Goal: Task Accomplishment & Management: Complete application form

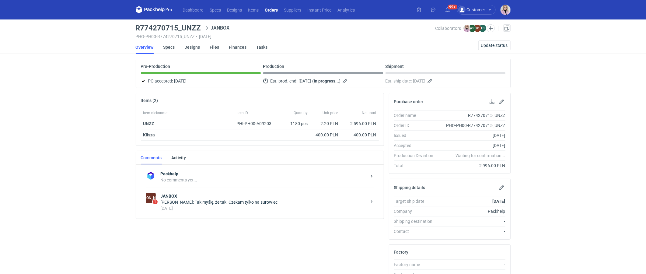
click at [215, 207] on div "4 days ago" at bounding box center [264, 208] width 206 height 6
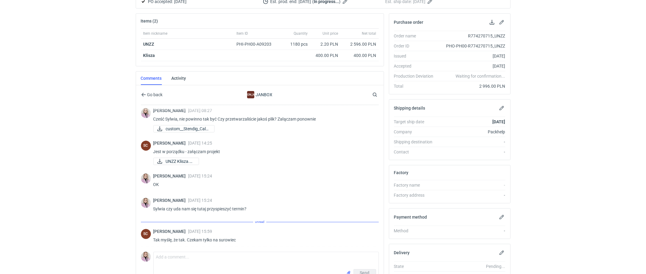
scroll to position [81, 0]
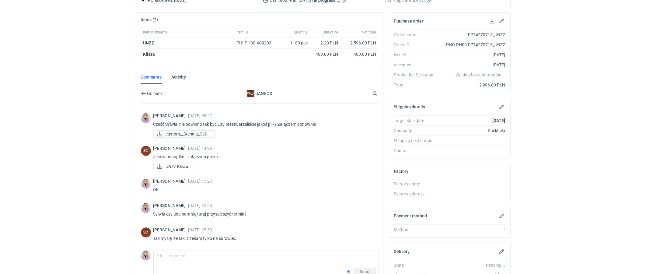
click at [188, 248] on div "Comment message Send" at bounding box center [260, 263] width 238 height 30
click at [176, 253] on textarea "Comment message" at bounding box center [266, 259] width 225 height 17
type textarea "Sylwia, czy tutaj już coś wiemy odnośnie przyspieszenia realizacji? :)"
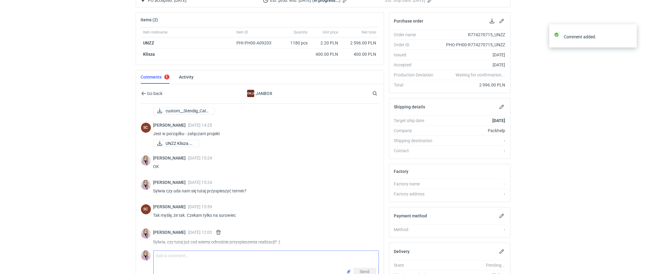
scroll to position [80, 0]
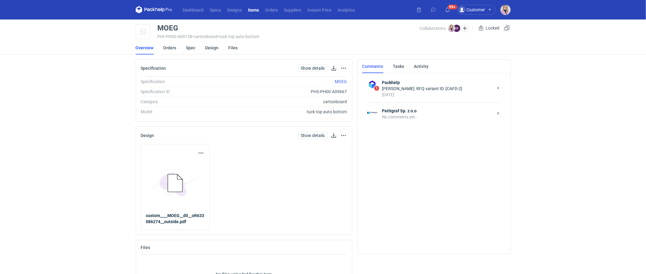
click at [174, 55] on main "MOEG PHI-PH00-A09138 • cartonboard • tuck top auto bottom Collaborators Klaudia…" at bounding box center [323, 161] width 380 height 284
click at [171, 42] on link "Orders" at bounding box center [169, 47] width 13 height 13
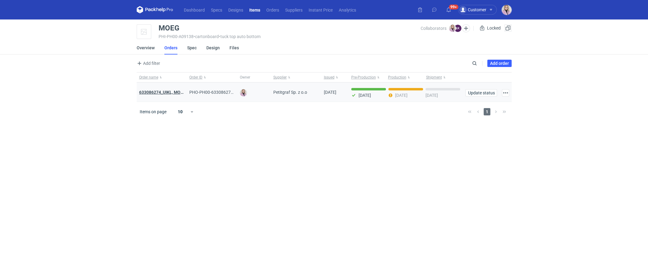
click at [155, 90] on strong "633086274_UIKL, MOEG" at bounding box center [162, 92] width 47 height 5
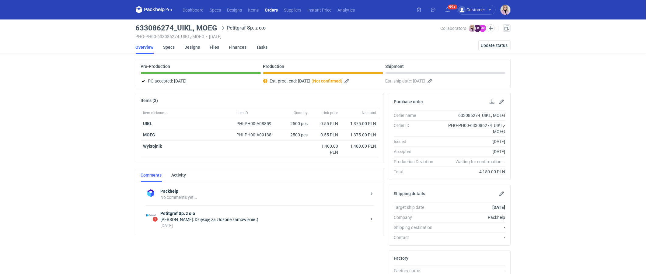
click at [190, 223] on div "21 days ago" at bounding box center [264, 225] width 206 height 6
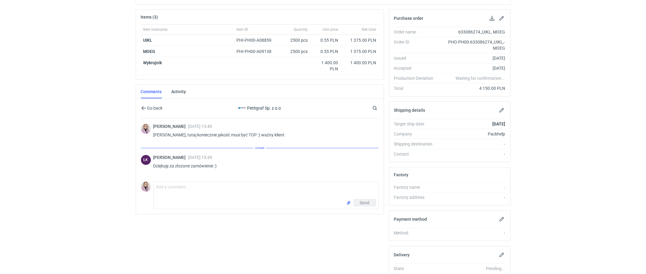
scroll to position [87, 0]
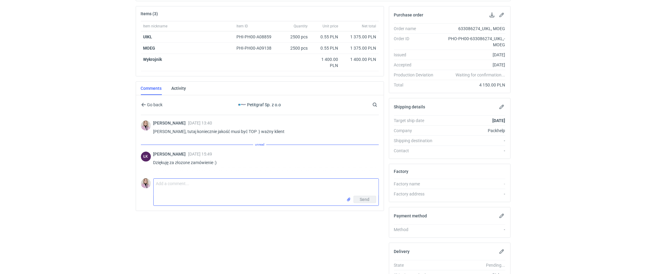
click at [183, 183] on textarea "Comment message" at bounding box center [266, 187] width 225 height 17
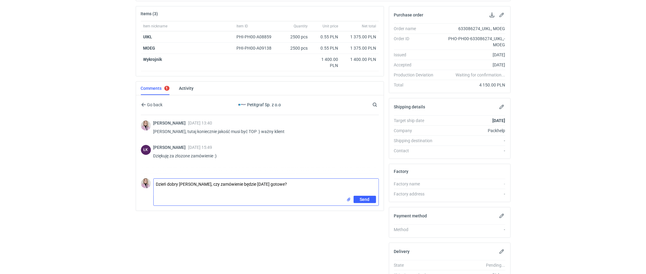
type textarea "Dzień dobry Panie Łukaszu, czy zamówienie będzie dziś gotowe?"
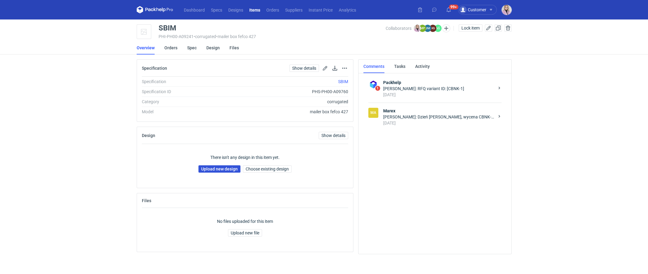
click at [217, 171] on link "Upload new design" at bounding box center [219, 168] width 42 height 7
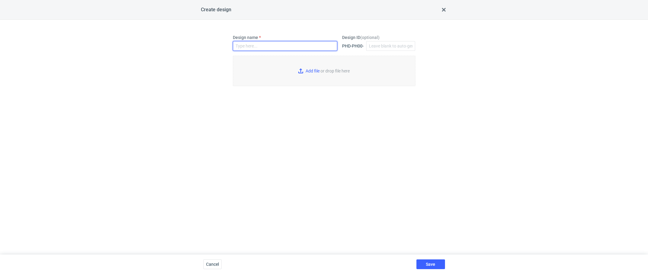
click at [253, 47] on input "Design name" at bounding box center [285, 46] width 104 height 10
paste input "SBIM"
type input "SBIM"
click at [299, 65] on input "Add file or drop file here" at bounding box center [324, 71] width 183 height 30
type input "C:\fakepath\ostro__custom____SBIM__d0__oR636684068__outside.pdf"
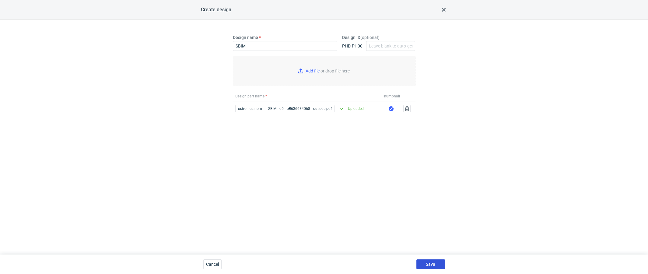
click at [420, 225] on button "Save" at bounding box center [430, 264] width 29 height 10
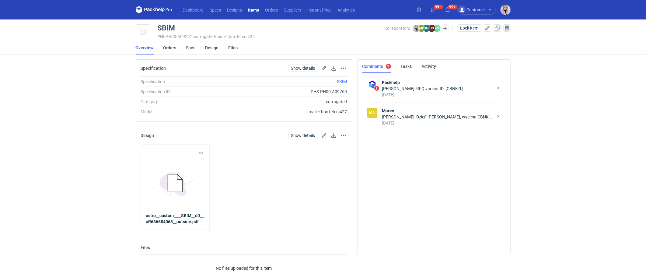
click at [411, 120] on div "4 days ago" at bounding box center [437, 123] width 111 height 6
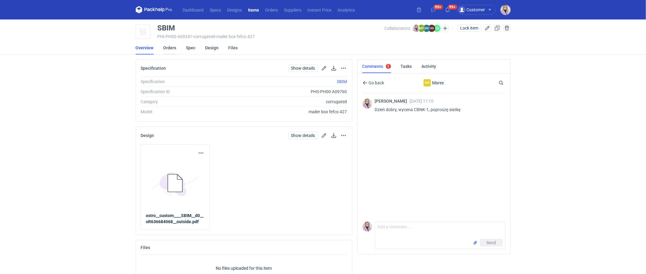
click at [173, 48] on link "Orders" at bounding box center [169, 47] width 13 height 13
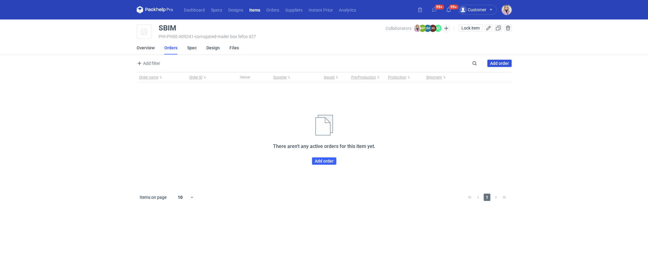
click at [485, 62] on link "Add order" at bounding box center [499, 63] width 24 height 7
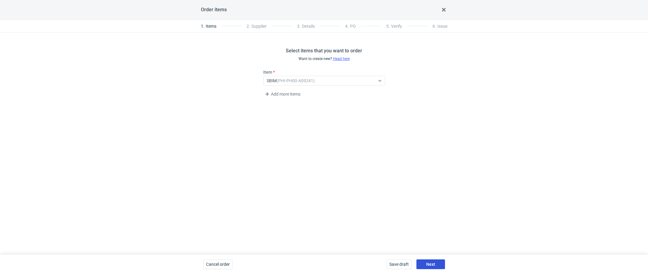
click at [436, 225] on button "Next" at bounding box center [430, 264] width 29 height 10
click at [436, 225] on div "Next" at bounding box center [430, 264] width 29 height 10
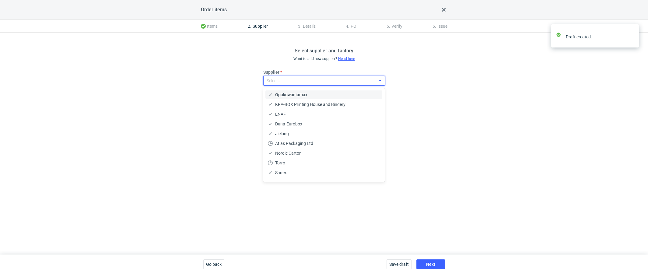
click at [286, 82] on div "Select..." at bounding box center [319, 80] width 111 height 9
type input "mare"
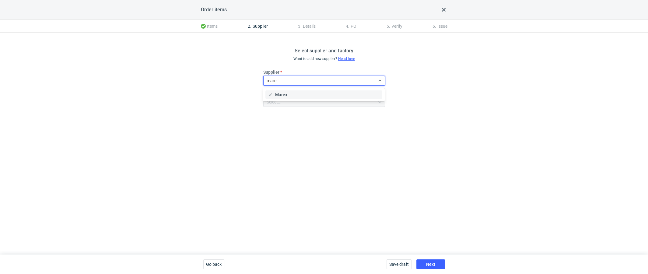
click at [281, 96] on span "Marex" at bounding box center [281, 95] width 12 height 6
click at [353, 183] on div "Select supplier and factory Want to add new supplier? Head here Supplier Marex …" at bounding box center [324, 144] width 648 height 222
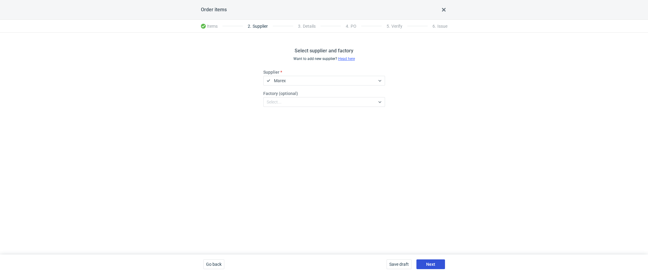
click at [428, 225] on span "Next" at bounding box center [430, 264] width 9 height 4
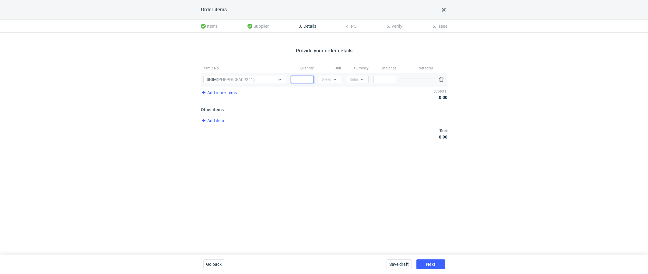
click at [301, 79] on input "Quantity" at bounding box center [302, 79] width 23 height 7
type input "2000"
click at [326, 78] on div "Select..." at bounding box center [329, 79] width 15 height 6
click at [327, 91] on span "pcs" at bounding box center [326, 92] width 7 height 6
click at [356, 77] on div "Select..." at bounding box center [356, 79] width 15 height 6
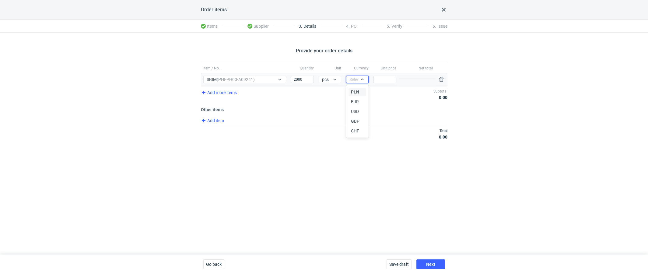
click at [356, 91] on span "PLN" at bounding box center [355, 92] width 8 height 6
click at [351, 111] on h3 "Other items" at bounding box center [324, 109] width 246 height 5
click at [383, 79] on input "Price" at bounding box center [384, 79] width 23 height 7
type input "2"
type input "2.95"
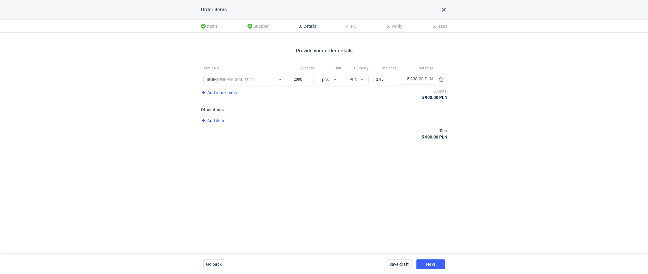
click at [340, 162] on div "Provide your order details Item / No. Quantity Unit Currency Unit price Net tot…" at bounding box center [324, 144] width 648 height 222
click at [217, 122] on span "Add item" at bounding box center [212, 120] width 25 height 7
click at [220, 140] on div "Add item Total 5 900.00 PLN" at bounding box center [324, 148] width 246 height 16
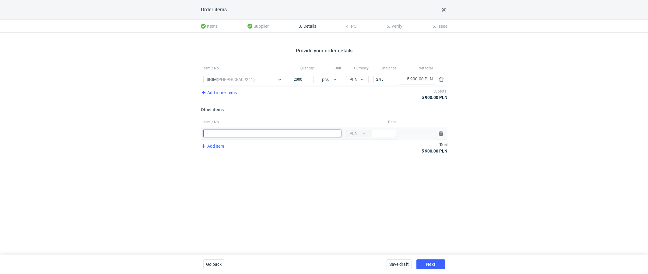
click at [224, 134] on input "Item / No." at bounding box center [272, 133] width 138 height 7
type input "Wykrojnik"
click at [384, 135] on input "Price" at bounding box center [384, 133] width 24 height 7
type input "1200"
click at [355, 185] on div "Provide your order details Item / No. Quantity Unit Currency Unit price Net tot…" at bounding box center [324, 144] width 648 height 222
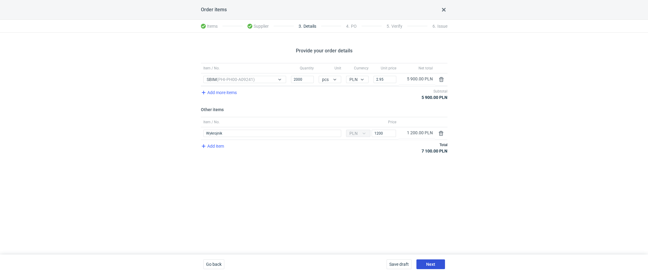
click at [423, 225] on button "Next" at bounding box center [430, 264] width 29 height 10
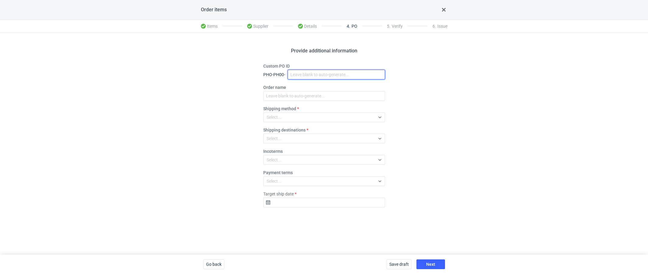
click at [296, 73] on input "Custom PO ID" at bounding box center [336, 75] width 97 height 10
paste input "R636684068_SBIM"
type input "R636684068_SBIM"
click at [282, 92] on input "Order name" at bounding box center [324, 96] width 122 height 10
paste input "R636684068_SBIM"
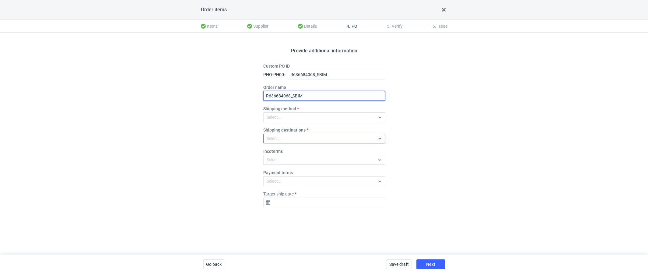
type input "R636684068_SBIM"
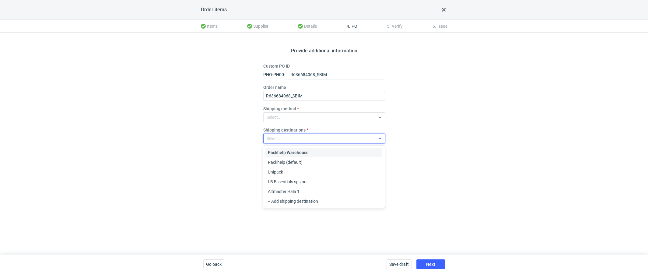
click at [274, 134] on div "Select..." at bounding box center [319, 138] width 111 height 9
click at [245, 151] on div "Provide additional information Custom PO ID PHO-PH00- R636684068_SBIM Order nam…" at bounding box center [324, 144] width 648 height 222
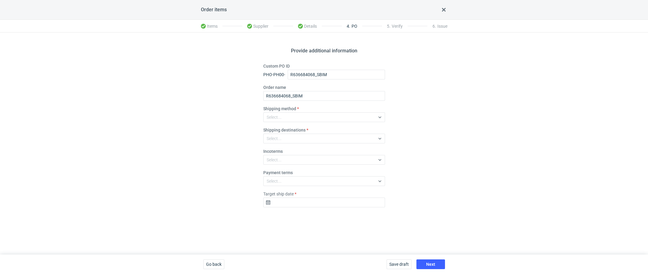
click at [288, 109] on label "Shipping method" at bounding box center [279, 109] width 33 height 6
click at [283, 116] on div "Select..." at bounding box center [319, 117] width 111 height 9
click at [276, 170] on span "Pickup" at bounding box center [274, 170] width 13 height 6
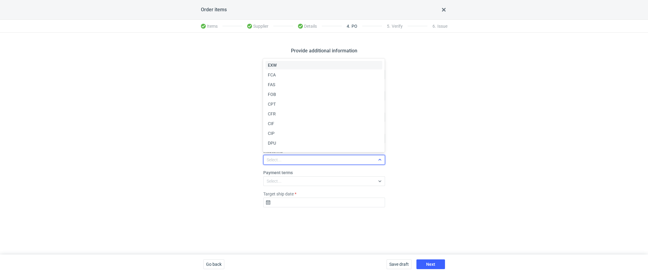
click at [275, 160] on div "Select..." at bounding box center [274, 160] width 15 height 6
click at [275, 65] on span "EXW" at bounding box center [272, 65] width 9 height 6
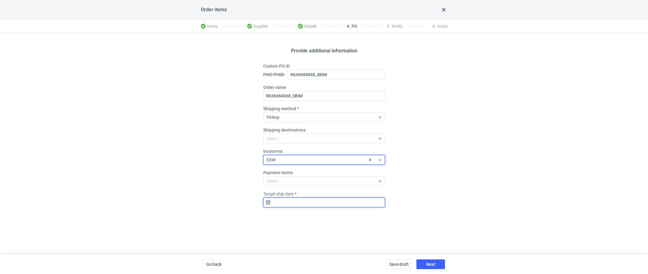
click at [292, 202] on input "Target ship date" at bounding box center [324, 202] width 122 height 10
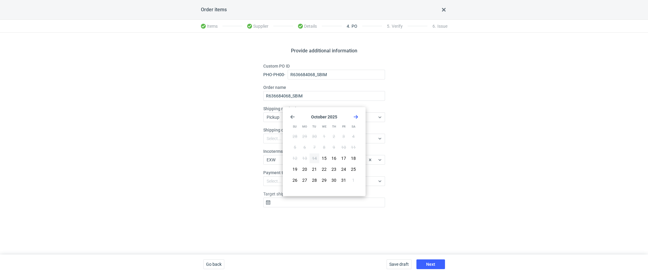
click at [354, 116] on icon "Go forward 1 month" at bounding box center [355, 116] width 5 height 5
click at [334, 158] on span "13" at bounding box center [333, 158] width 5 height 6
type input "2025-11-13"
click at [427, 225] on span "Next" at bounding box center [430, 264] width 9 height 4
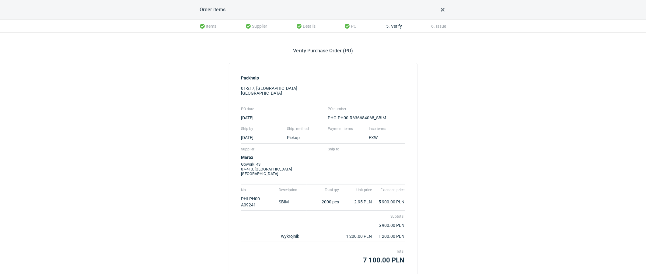
scroll to position [46, 0]
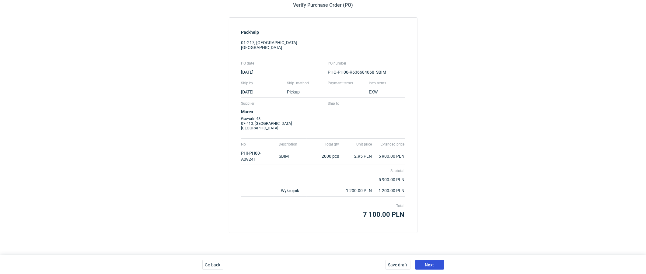
click at [433, 225] on span "Next" at bounding box center [429, 265] width 9 height 4
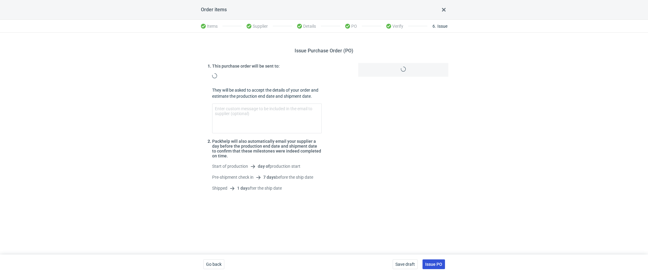
click at [439, 225] on span "Issue PO" at bounding box center [433, 264] width 17 height 4
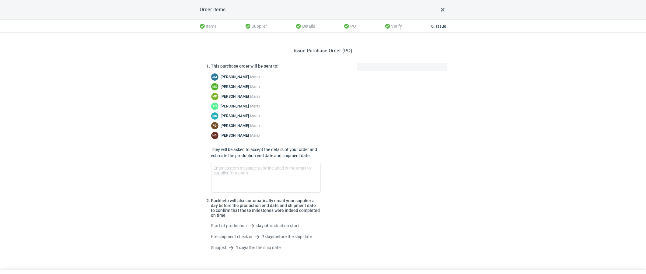
scroll to position [15, 0]
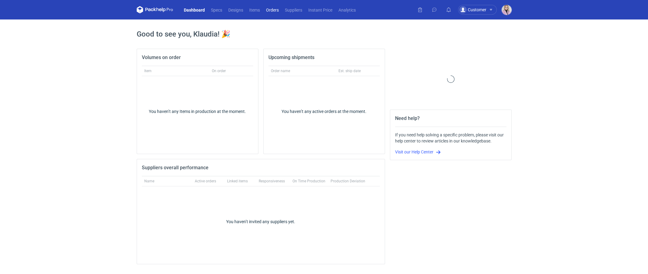
click at [270, 12] on link "Orders" at bounding box center [272, 9] width 19 height 7
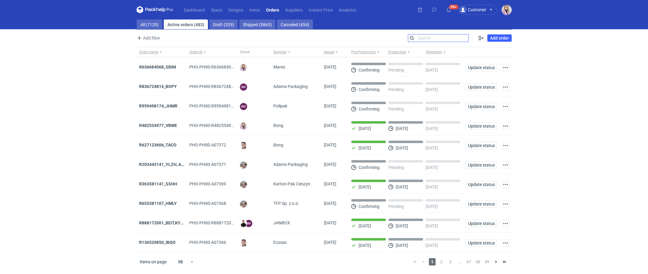
click at [464, 38] on input "Search" at bounding box center [438, 37] width 60 height 7
click at [465, 38] on input "Search" at bounding box center [438, 37] width 60 height 7
type input "tablet"
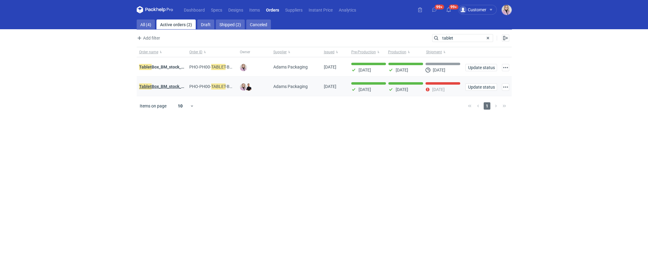
click at [160, 85] on strong "Tablet Box_BM_stock_TEST RUN" at bounding box center [170, 86] width 62 height 7
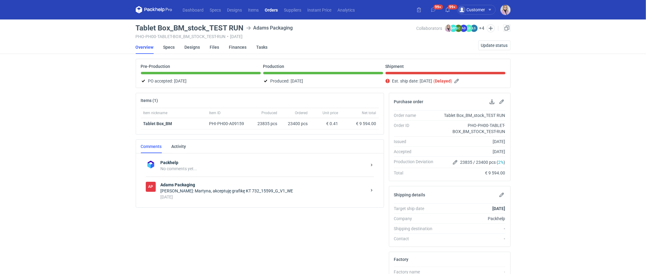
click at [213, 188] on div "[PERSON_NAME]: Martyna, akceptuję grafikę KT 732_15599_G_V1_WE" at bounding box center [264, 191] width 206 height 6
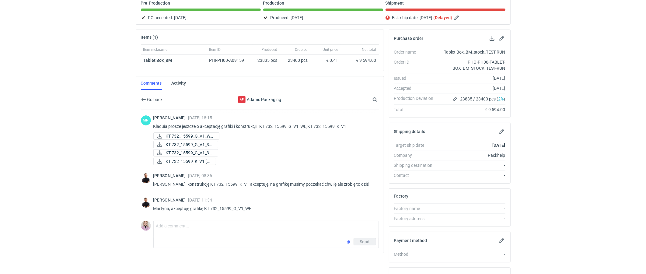
scroll to position [82, 0]
